Goal: Browse casually: Explore the website without a specific task or goal

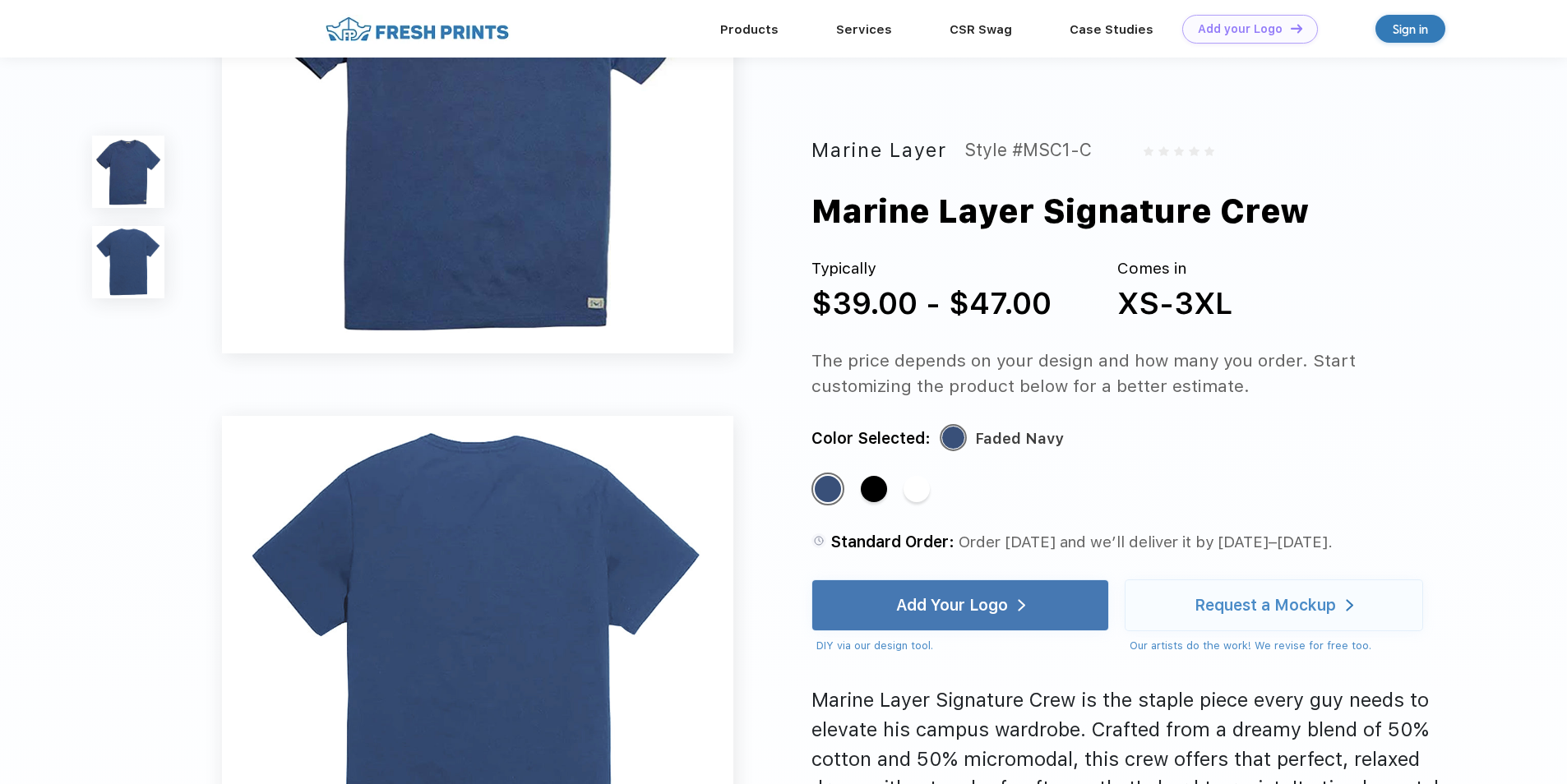
scroll to position [247, 0]
